Goal: Task Accomplishment & Management: Use online tool/utility

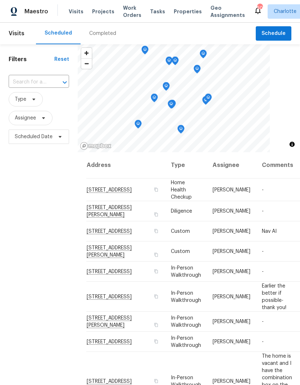
scroll to position [-1, 0]
click at [96, 9] on span "Projects" at bounding box center [103, 11] width 22 height 7
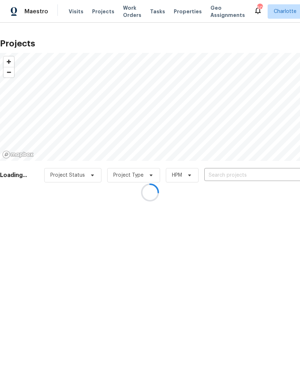
click at [260, 174] on div at bounding box center [150, 192] width 300 height 385
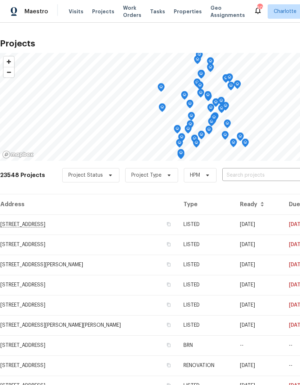
click at [292, 171] on input "text" at bounding box center [263, 175] width 82 height 11
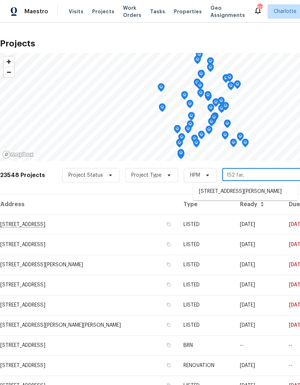
type input "152 far"
click at [221, 191] on li "152 Farm Springs Dr, Mount Holly, NC 28120" at bounding box center [245, 196] width 105 height 20
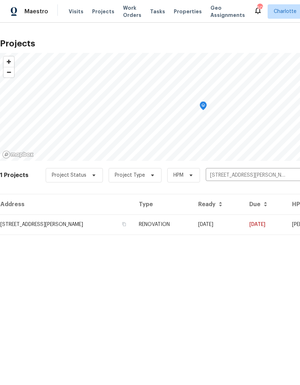
click at [244, 221] on td "09/29/25" at bounding box center [218, 225] width 51 height 20
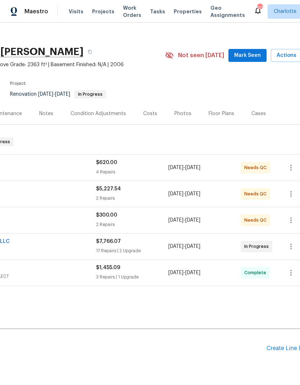
scroll to position [6, 96]
click at [257, 55] on span "Mark Seen" at bounding box center [247, 55] width 27 height 9
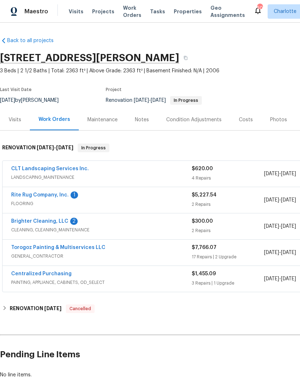
scroll to position [0, 0]
click at [20, 245] on link "Torogoz Painting & Multiservices LLC" at bounding box center [58, 247] width 94 height 5
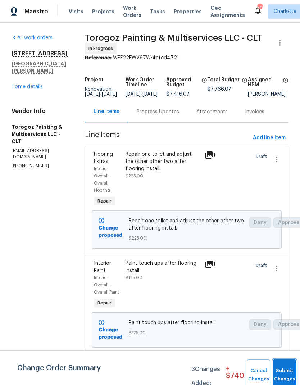
click at [281, 372] on button "Submit Changes" at bounding box center [284, 375] width 23 height 31
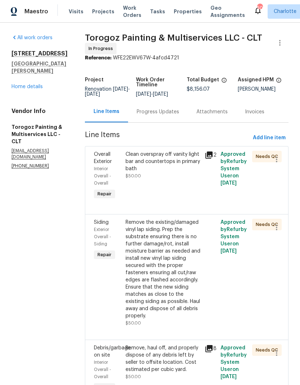
click at [17, 84] on link "Home details" at bounding box center [27, 86] width 31 height 5
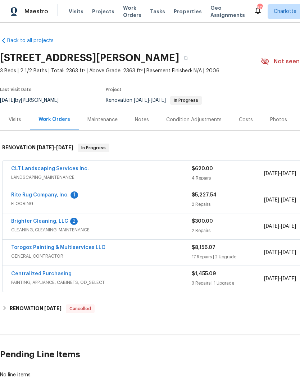
click at [22, 245] on link "Torogoz Painting & Multiservices LLC" at bounding box center [58, 247] width 94 height 5
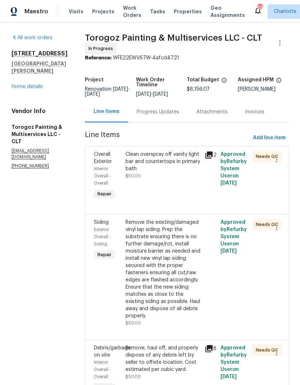
click at [16, 84] on link "Home details" at bounding box center [27, 86] width 31 height 5
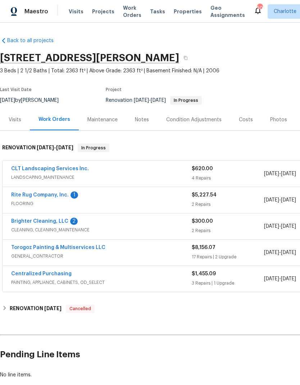
click at [19, 245] on link "Torogoz Painting & Multiservices LLC" at bounding box center [58, 247] width 94 height 5
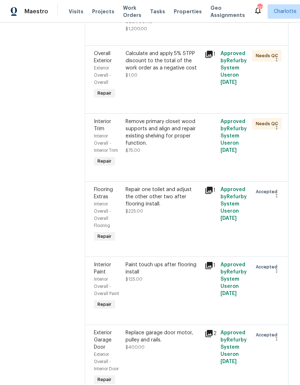
scroll to position [1525, 0]
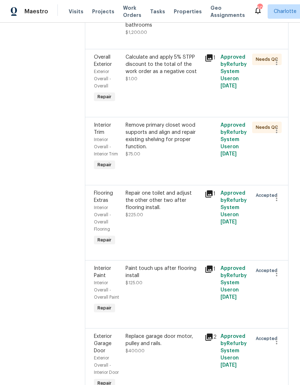
click at [190, 75] on div "Calculate and apply 5% STPP discount to the total of the work order as a negati…" at bounding box center [163, 65] width 75 height 22
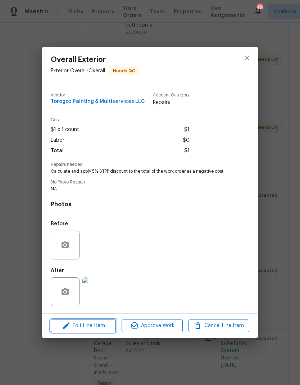
click at [109, 329] on span "Edit Line Item" at bounding box center [83, 325] width 61 height 9
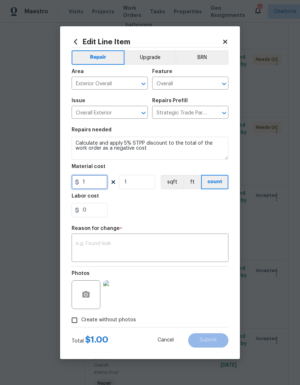
click at [101, 186] on input "1" at bounding box center [90, 182] width 36 height 14
click at [81, 182] on input "408" at bounding box center [90, 182] width 36 height 14
type input "-408"
click at [197, 239] on div "x ​" at bounding box center [150, 248] width 157 height 27
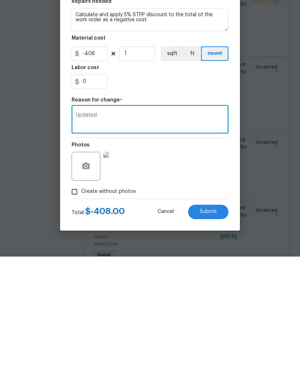
type textarea "Updated"
click at [226, 267] on div "Photos" at bounding box center [150, 290] width 157 height 47
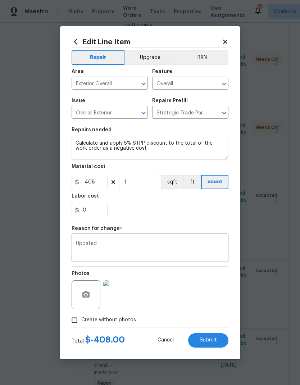
click at [219, 338] on button "Submit" at bounding box center [208, 340] width 40 height 14
type input "1"
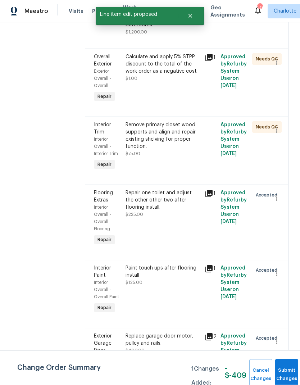
scroll to position [0, 0]
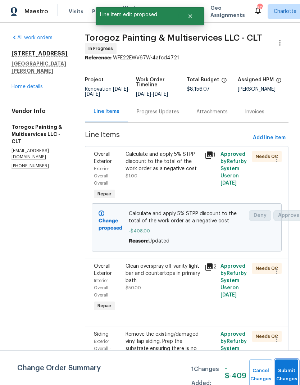
click at [284, 373] on button "Submit Changes" at bounding box center [286, 375] width 23 height 31
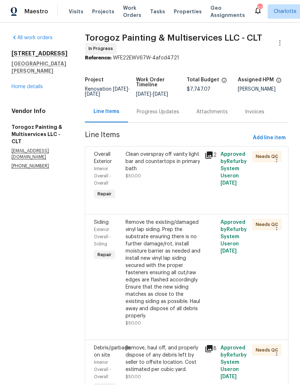
click at [21, 75] on div "152 Farm Springs Dr Mount Holly, NC 28120 Home details" at bounding box center [40, 70] width 56 height 40
click at [20, 84] on link "Home details" at bounding box center [27, 86] width 31 height 5
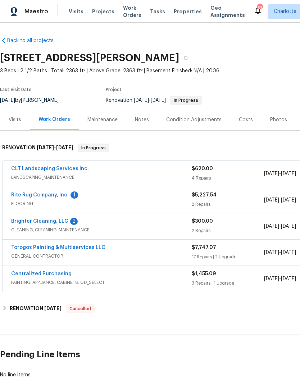
click at [35, 193] on link "Rite Rug Company, Inc." at bounding box center [40, 195] width 58 height 5
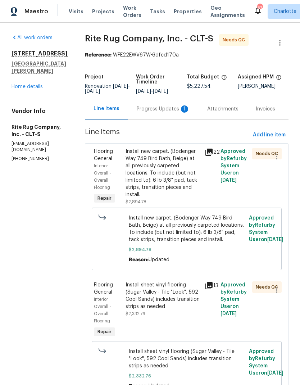
click at [153, 112] on div "Progress Updates 1" at bounding box center [163, 108] width 53 height 7
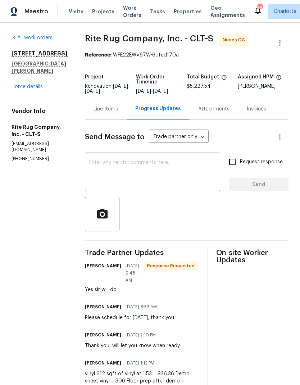
click at [15, 84] on link "Home details" at bounding box center [27, 86] width 31 height 5
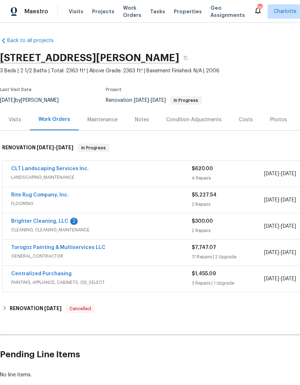
click at [31, 219] on link "Brighter Cleaning, LLC" at bounding box center [39, 221] width 57 height 5
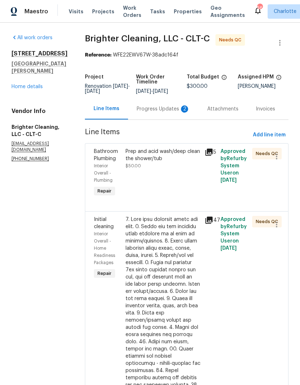
click at [151, 111] on div "Progress Updates 2" at bounding box center [163, 108] width 53 height 7
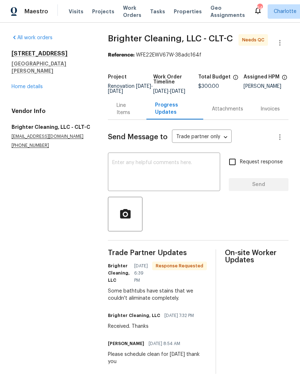
click at [134, 173] on textarea at bounding box center [164, 172] width 104 height 25
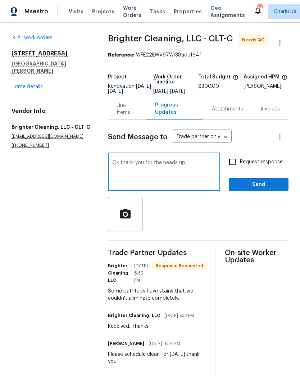
type textarea "Ok thank you for the heads up"
click at [239, 169] on input "Request response" at bounding box center [232, 161] width 15 height 15
checkbox input "true"
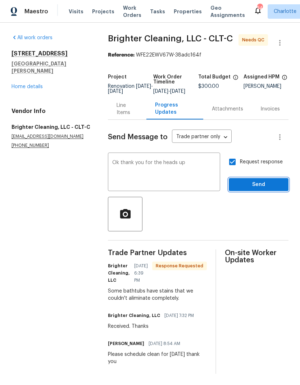
click at [260, 191] on button "Send" at bounding box center [259, 184] width 60 height 13
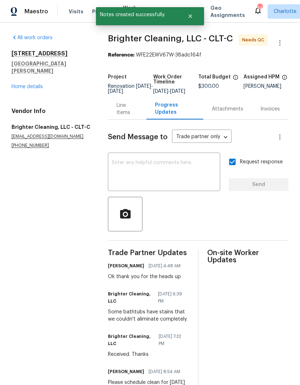
click at [19, 84] on link "Home details" at bounding box center [27, 86] width 31 height 5
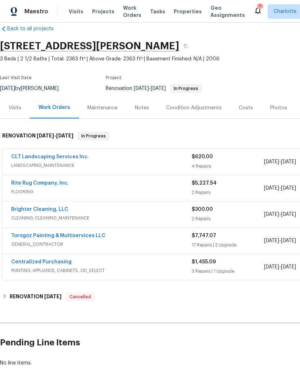
scroll to position [12, 0]
click at [246, 106] on div "Costs" at bounding box center [246, 107] width 14 height 7
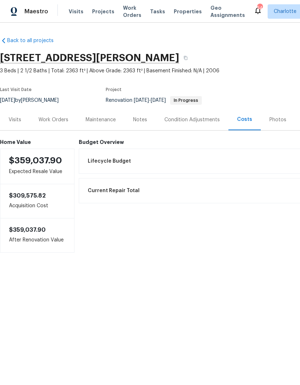
click at [52, 121] on div "Work Orders" at bounding box center [54, 119] width 30 height 7
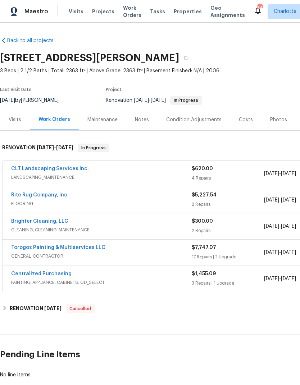
click at [253, 118] on div "Costs" at bounding box center [245, 119] width 31 height 21
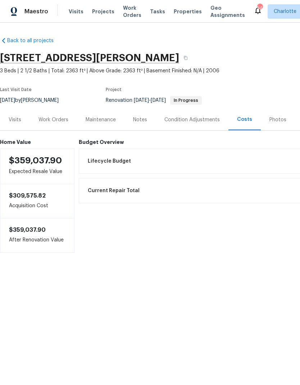
click at [14, 119] on div "Visits" at bounding box center [15, 119] width 13 height 7
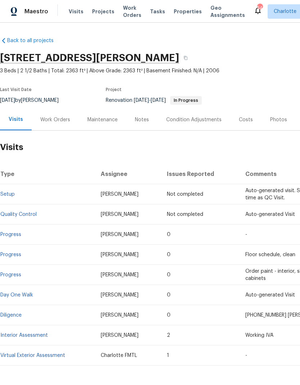
click at [45, 122] on div "Work Orders" at bounding box center [55, 119] width 30 height 7
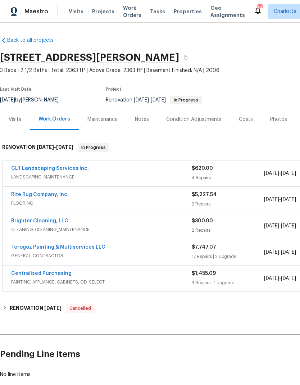
scroll to position [0, 0]
click at [125, 11] on span "Work Orders" at bounding box center [132, 11] width 18 height 14
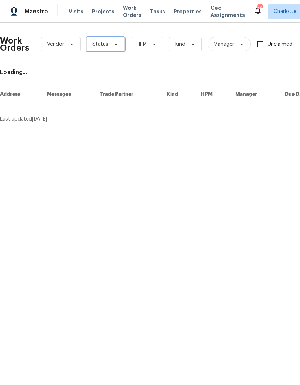
click at [119, 45] on span "Status" at bounding box center [105, 44] width 39 height 14
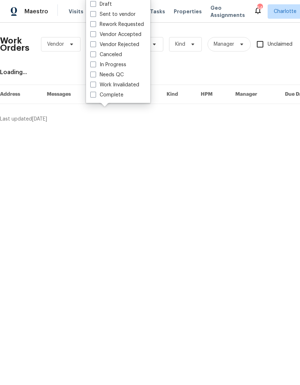
click at [119, 78] on label "Needs QC" at bounding box center [106, 74] width 33 height 7
click at [95, 76] on input "Needs QC" at bounding box center [92, 73] width 5 height 5
checkbox input "true"
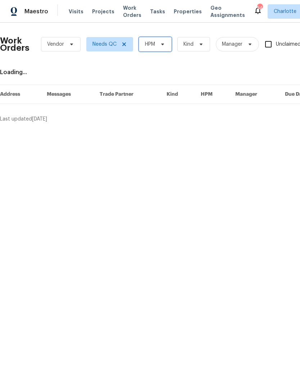
click at [166, 46] on icon at bounding box center [163, 44] width 6 height 6
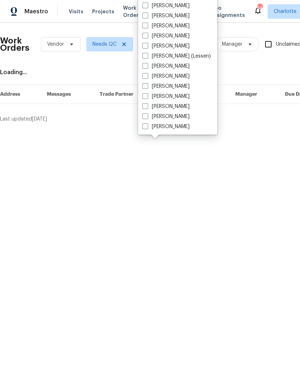
scroll to position [89, 0]
click at [169, 107] on label "[PERSON_NAME]" at bounding box center [166, 106] width 47 height 7
click at [147, 107] on input "[PERSON_NAME]" at bounding box center [145, 105] width 5 height 5
checkbox input "true"
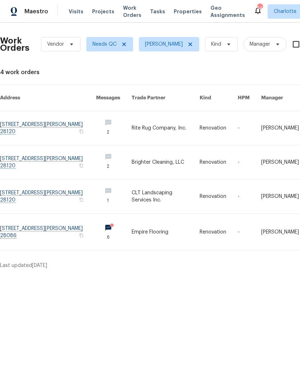
click at [45, 222] on link at bounding box center [48, 232] width 96 height 36
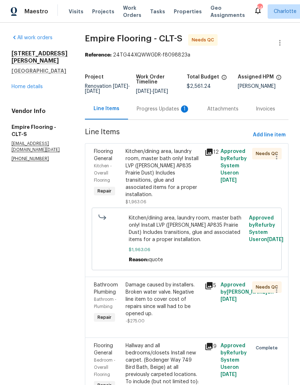
click at [158, 113] on div "Progress Updates 1" at bounding box center [163, 108] width 53 height 7
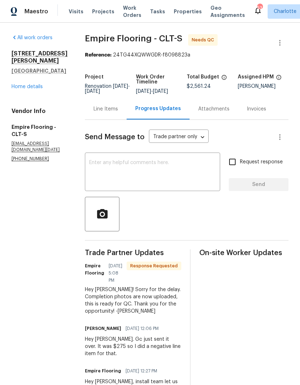
click at [118, 113] on div "Line Items" at bounding box center [106, 108] width 24 height 7
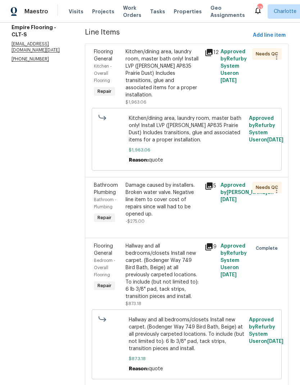
scroll to position [99, 0]
click at [179, 83] on div "Kitchen/dining area, laundry room, master bath only! Install LVP (Knighton AP83…" at bounding box center [163, 74] width 75 height 50
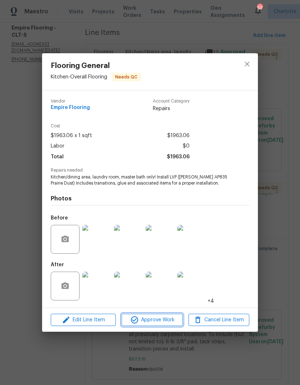
click at [156, 320] on span "Approve Work" at bounding box center [152, 320] width 57 height 9
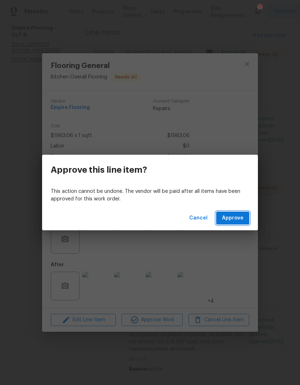
click at [231, 220] on span "Approve" at bounding box center [233, 218] width 22 height 9
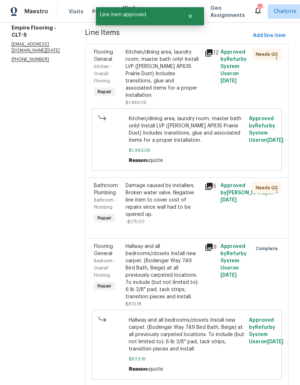
scroll to position [0, 0]
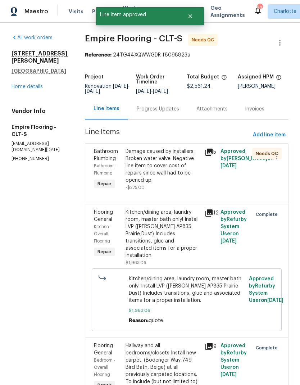
click at [181, 169] on div "Damage caused by installers. Broken water valve. Negative line item to cover co…" at bounding box center [163, 166] width 75 height 36
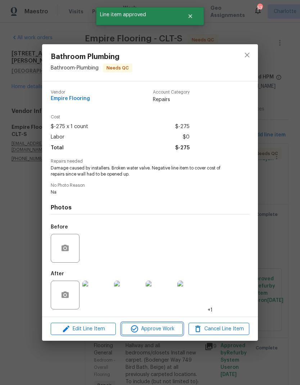
click at [161, 330] on span "Approve Work" at bounding box center [152, 329] width 57 height 9
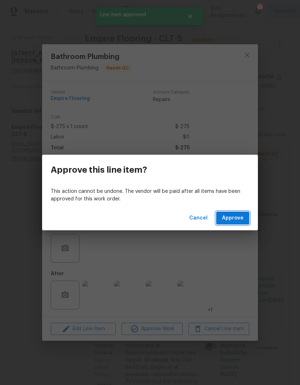
click at [242, 218] on span "Approve" at bounding box center [233, 218] width 22 height 9
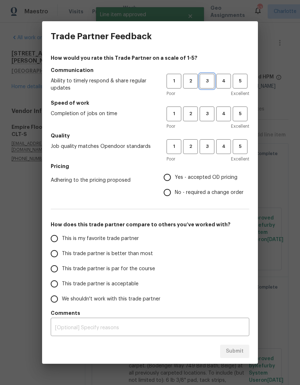
click at [211, 82] on span "3" at bounding box center [206, 81] width 13 height 8
click at [211, 112] on span "3" at bounding box center [206, 114] width 13 height 8
click at [212, 147] on span "3" at bounding box center [206, 147] width 13 height 8
click at [171, 181] on input "Yes - accepted OD pricing" at bounding box center [167, 177] width 15 height 15
radio input "true"
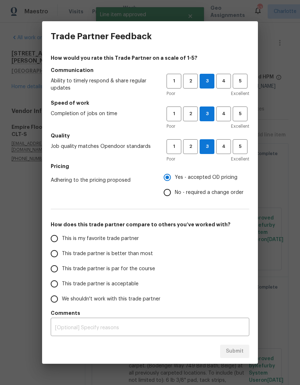
click at [56, 250] on input "This trade partner is better than most" at bounding box center [54, 253] width 15 height 15
click at [239, 353] on span "Submit" at bounding box center [235, 351] width 18 height 9
radio input "true"
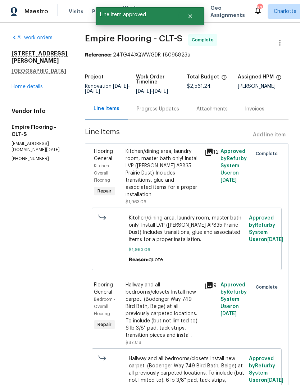
radio input "false"
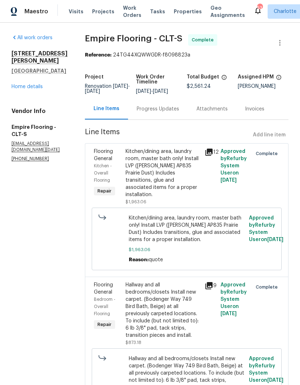
click at [18, 89] on link "Home details" at bounding box center [27, 86] width 31 height 5
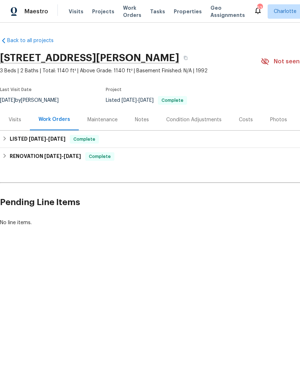
click at [95, 11] on span "Projects" at bounding box center [103, 11] width 22 height 7
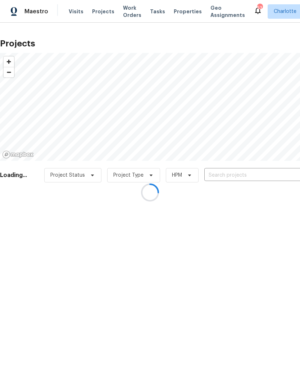
click at [261, 173] on div at bounding box center [150, 192] width 300 height 385
click at [267, 173] on div at bounding box center [150, 192] width 300 height 385
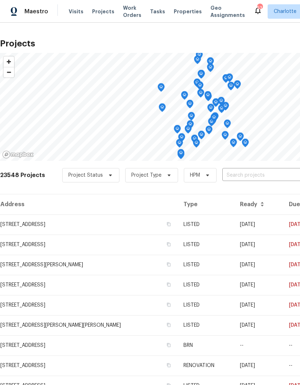
click at [268, 175] on input "text" at bounding box center [263, 175] width 82 height 11
type input "1013 mi"
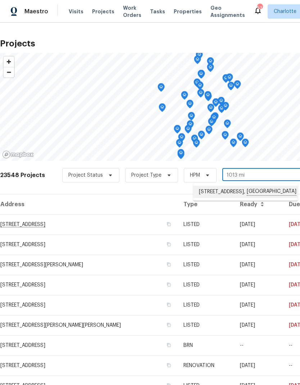
click at [263, 193] on li "1013 Millbridge Rd, Belmont, NC 28012" at bounding box center [245, 192] width 105 height 12
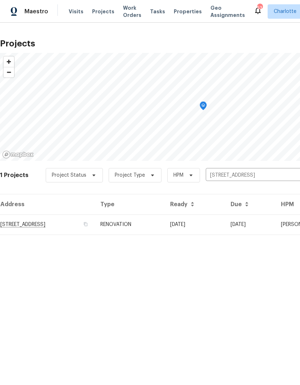
click at [23, 229] on td "1013 Millbridge Rd, Belmont, NC 28012" at bounding box center [47, 225] width 95 height 20
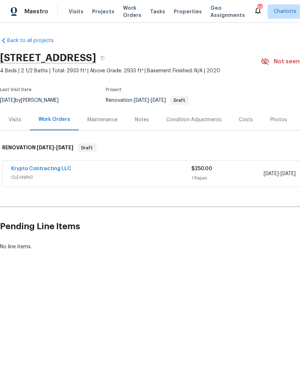
click at [11, 120] on div "Visits" at bounding box center [15, 119] width 13 height 7
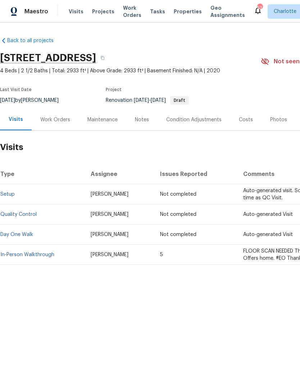
click at [49, 124] on div "Work Orders" at bounding box center [55, 119] width 47 height 21
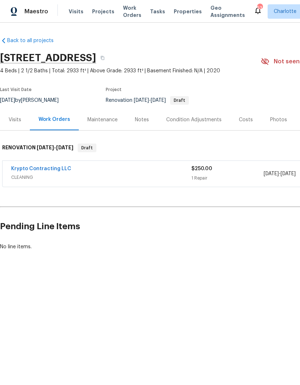
click at [247, 117] on div "Costs" at bounding box center [246, 119] width 14 height 7
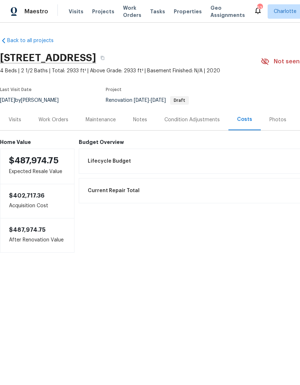
click at [280, 116] on div "Photos" at bounding box center [278, 119] width 17 height 7
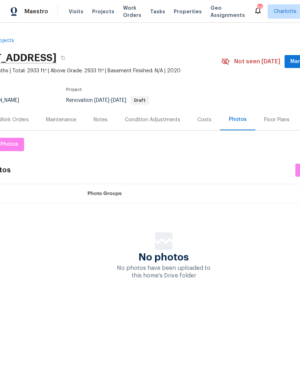
scroll to position [0, 38]
click at [276, 118] on div "Floor Plans" at bounding box center [279, 119] width 26 height 7
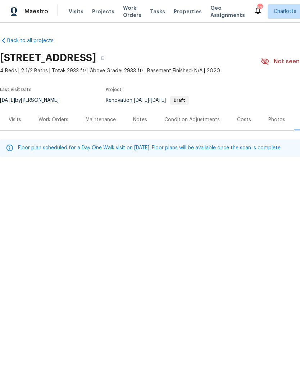
click at [52, 117] on div "Work Orders" at bounding box center [54, 119] width 30 height 7
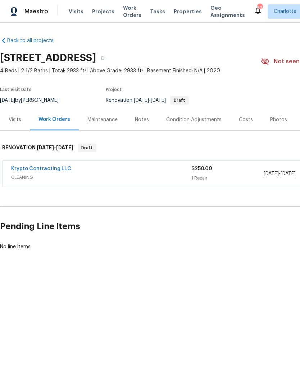
click at [245, 122] on div "Costs" at bounding box center [246, 119] width 14 height 7
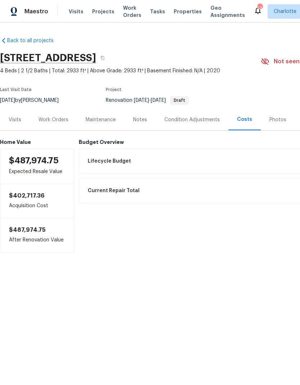
click at [15, 119] on div "Visits" at bounding box center [15, 119] width 13 height 7
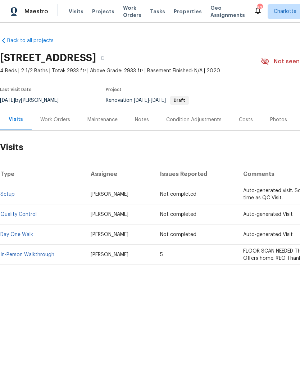
click at [46, 254] on link "In-Person Walkthrough" at bounding box center [27, 254] width 54 height 5
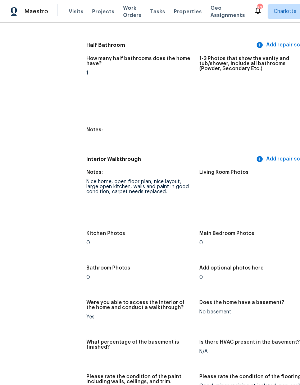
scroll to position [838, 1]
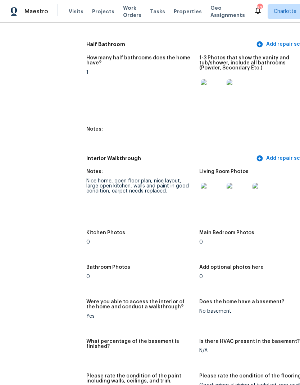
click at [207, 192] on img at bounding box center [212, 194] width 23 height 23
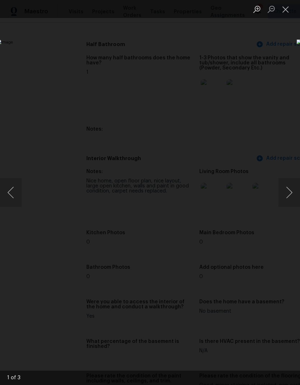
click at [295, 197] on button "Next image" at bounding box center [290, 192] width 22 height 29
click at [294, 196] on button "Next image" at bounding box center [290, 192] width 22 height 29
click at [294, 199] on button "Next image" at bounding box center [290, 192] width 22 height 29
click at [14, 63] on div "Lightbox" at bounding box center [150, 192] width 300 height 385
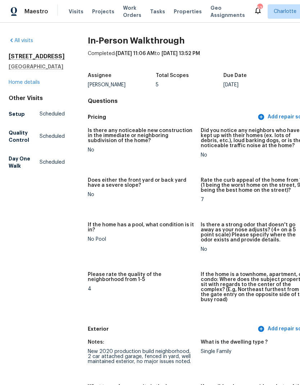
scroll to position [0, 0]
click at [14, 85] on link "Home details" at bounding box center [24, 82] width 31 height 5
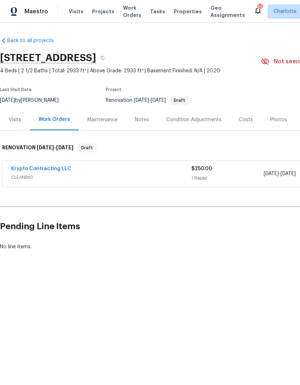
click at [208, 119] on div "Condition Adjustments" at bounding box center [193, 119] width 55 height 7
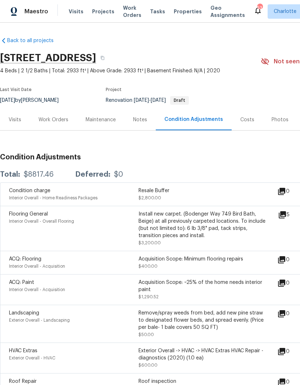
click at [286, 216] on icon at bounding box center [282, 214] width 7 height 7
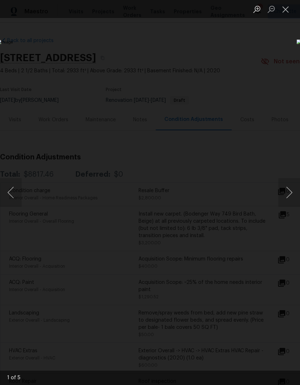
click at [293, 194] on button "Next image" at bounding box center [290, 192] width 22 height 29
click at [295, 193] on button "Next image" at bounding box center [290, 192] width 22 height 29
click at [294, 194] on button "Next image" at bounding box center [290, 192] width 22 height 29
click at [293, 196] on button "Next image" at bounding box center [290, 192] width 22 height 29
click at [295, 198] on button "Next image" at bounding box center [290, 192] width 22 height 29
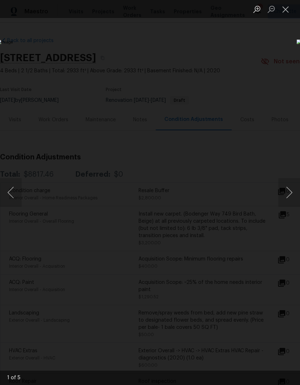
click at [264, 96] on div "Lightbox" at bounding box center [150, 192] width 300 height 385
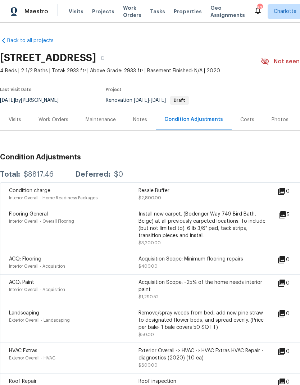
click at [249, 121] on div "Costs" at bounding box center [247, 119] width 14 height 7
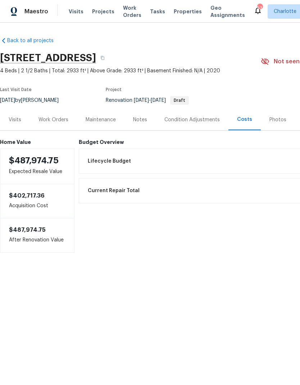
click at [242, 161] on div "Lifecycle Budget $8,817.46" at bounding box center [242, 161] width 319 height 16
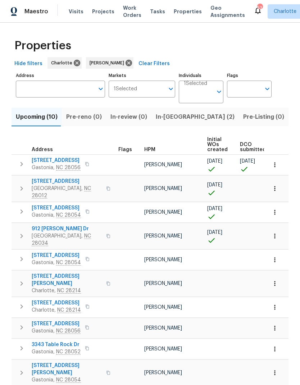
click at [277, 188] on icon "button" at bounding box center [274, 188] width 7 height 7
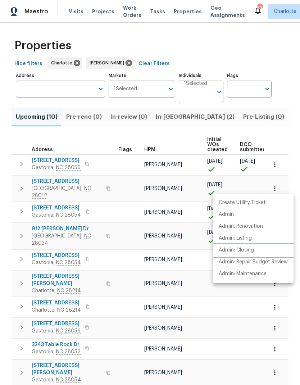
click at [241, 249] on p "Admin: Closing" at bounding box center [236, 251] width 35 height 8
